Goal: Task Accomplishment & Management: Use online tool/utility

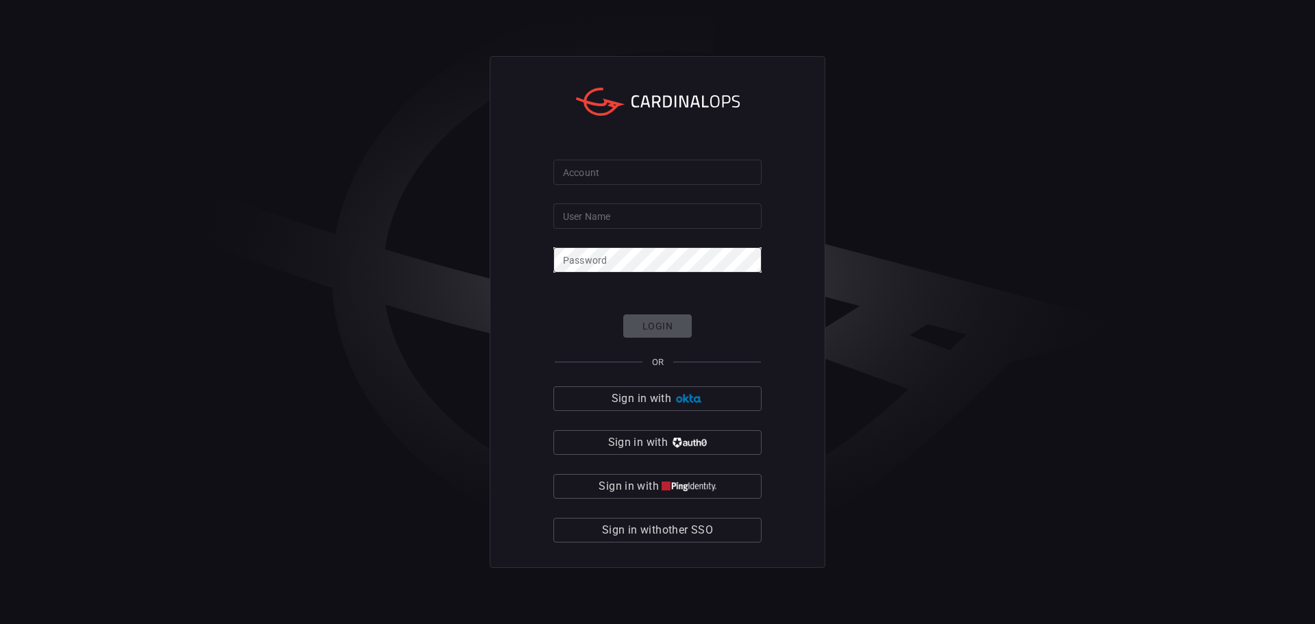
click at [666, 530] on span "Sign in with other SSO" at bounding box center [657, 529] width 111 height 19
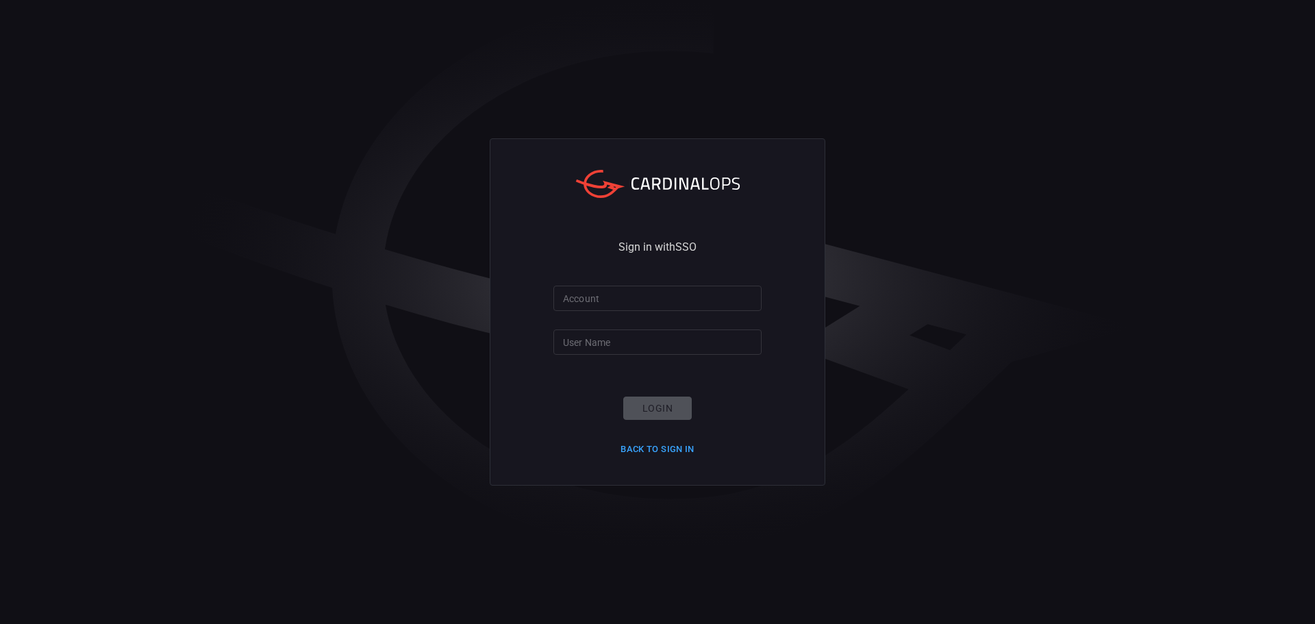
click at [616, 294] on input "Account" at bounding box center [657, 298] width 208 height 25
type input "smbc"
type input "[EMAIL_ADDRESS][DOMAIN_NAME]"
click button "Login" at bounding box center [657, 409] width 68 height 24
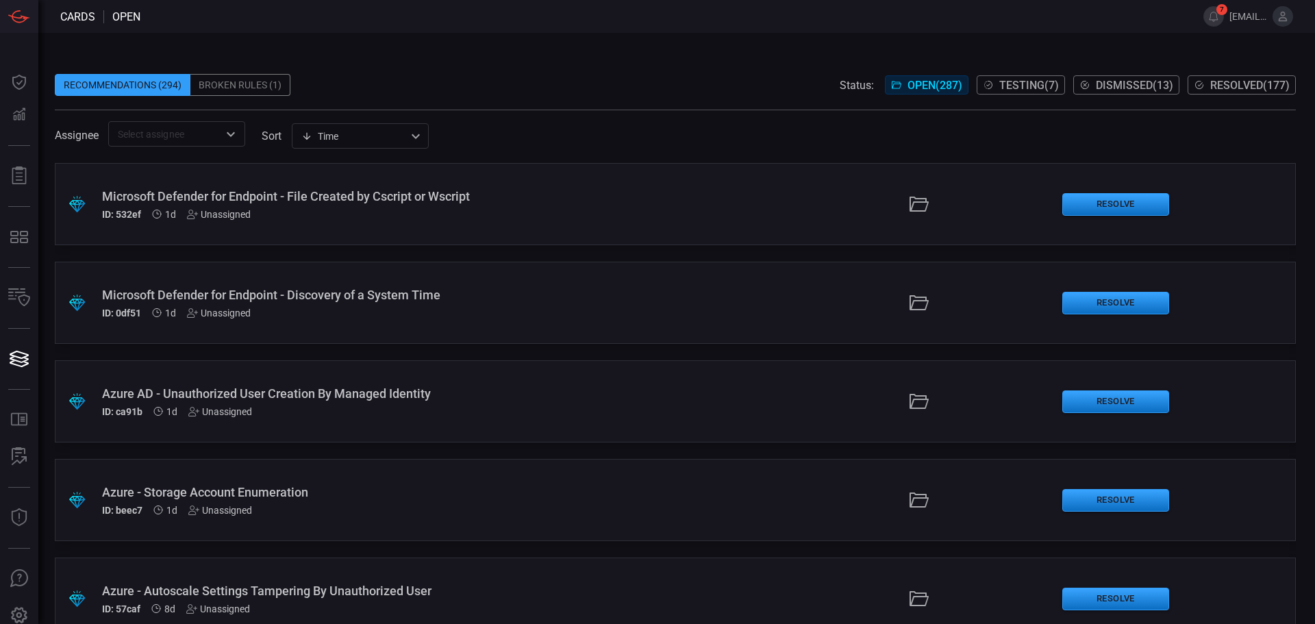
click at [235, 84] on div "Broken Rules (1)" at bounding box center [240, 85] width 100 height 22
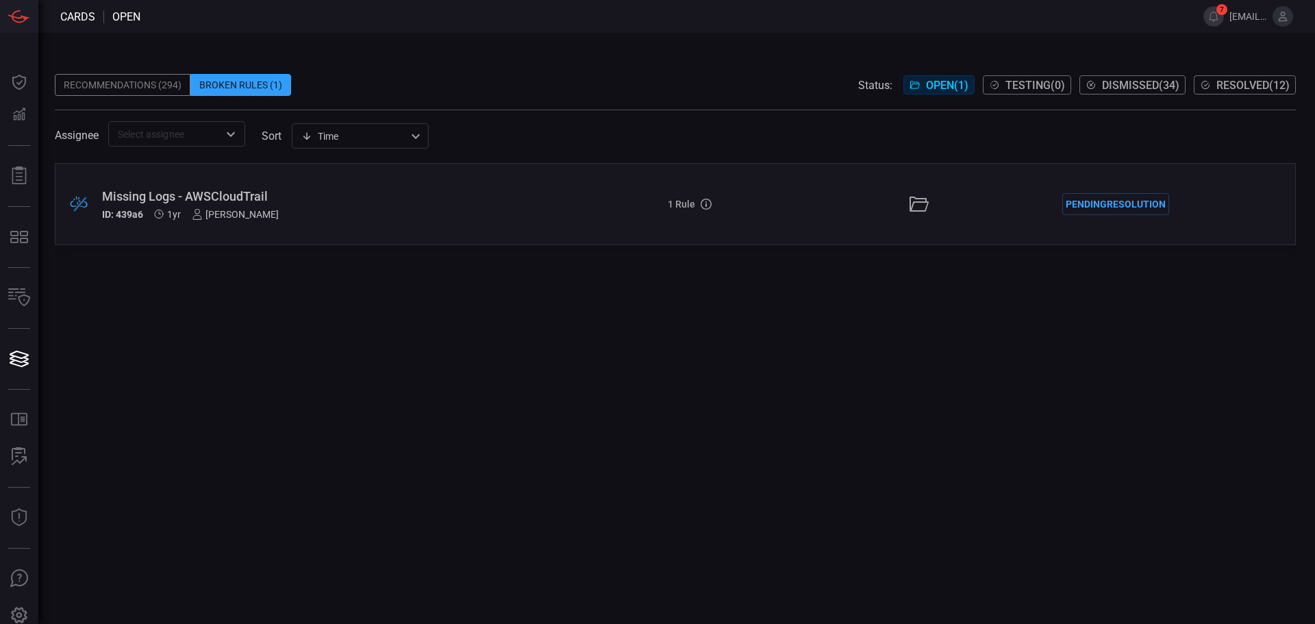
click at [153, 88] on div "Recommendations (294)" at bounding box center [123, 85] width 136 height 22
